Goal: Navigation & Orientation: Find specific page/section

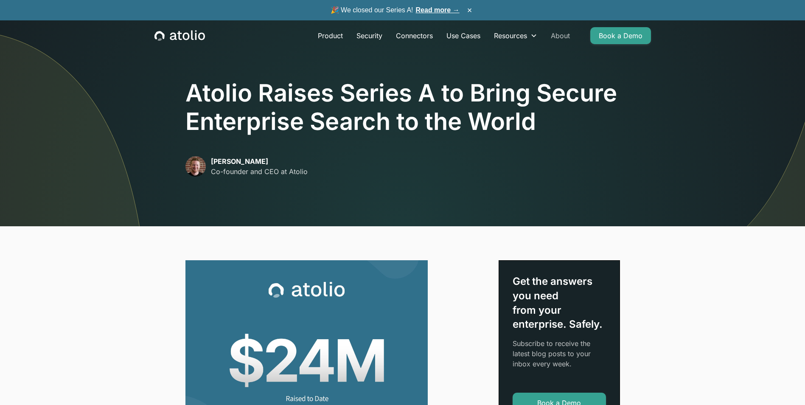
click at [575, 37] on link "About" at bounding box center [560, 35] width 33 height 17
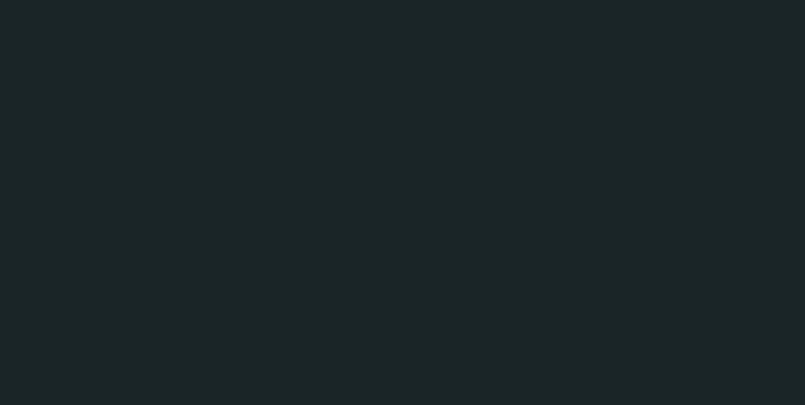
click at [562, 37] on link "About" at bounding box center [560, 35] width 33 height 17
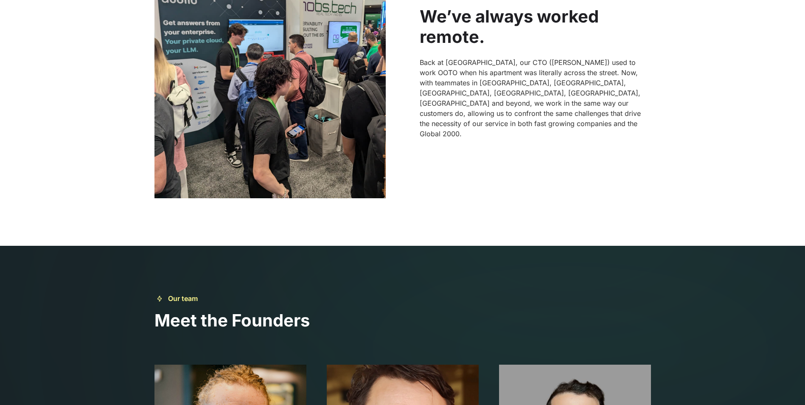
scroll to position [970, 0]
